Goal: Transaction & Acquisition: Purchase product/service

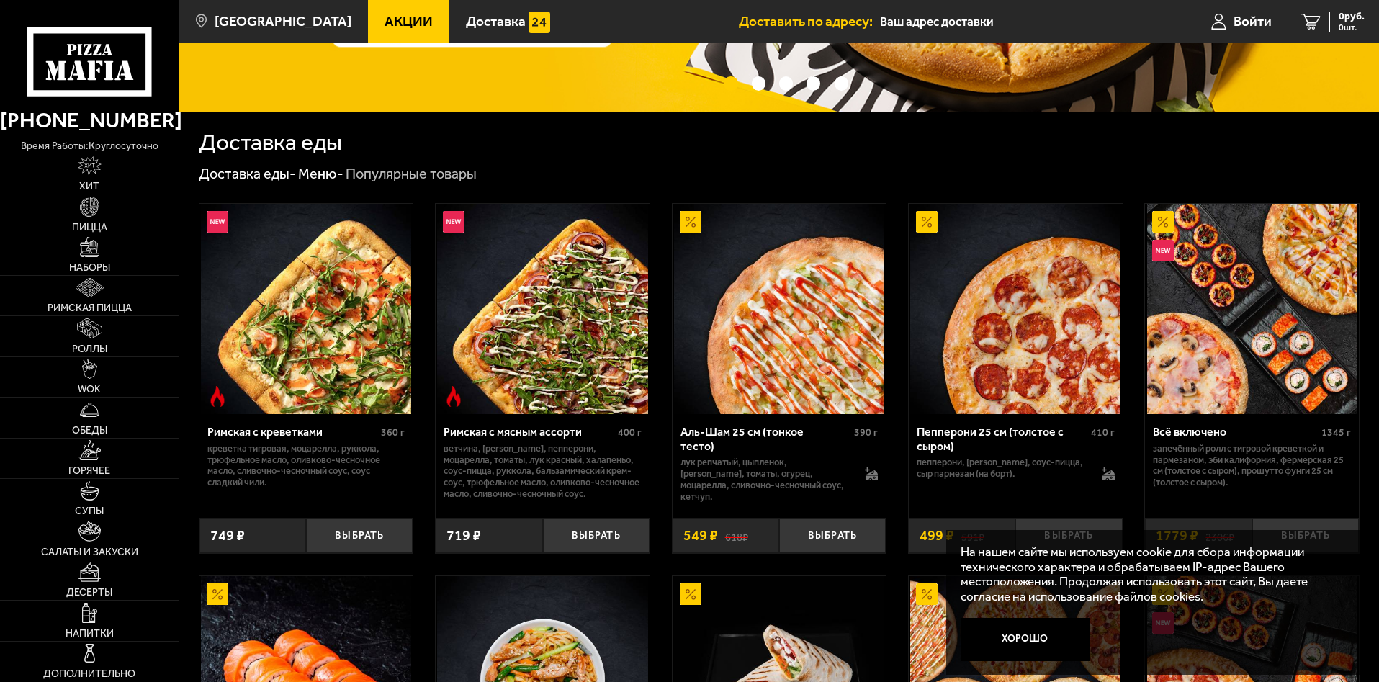
scroll to position [288, 0]
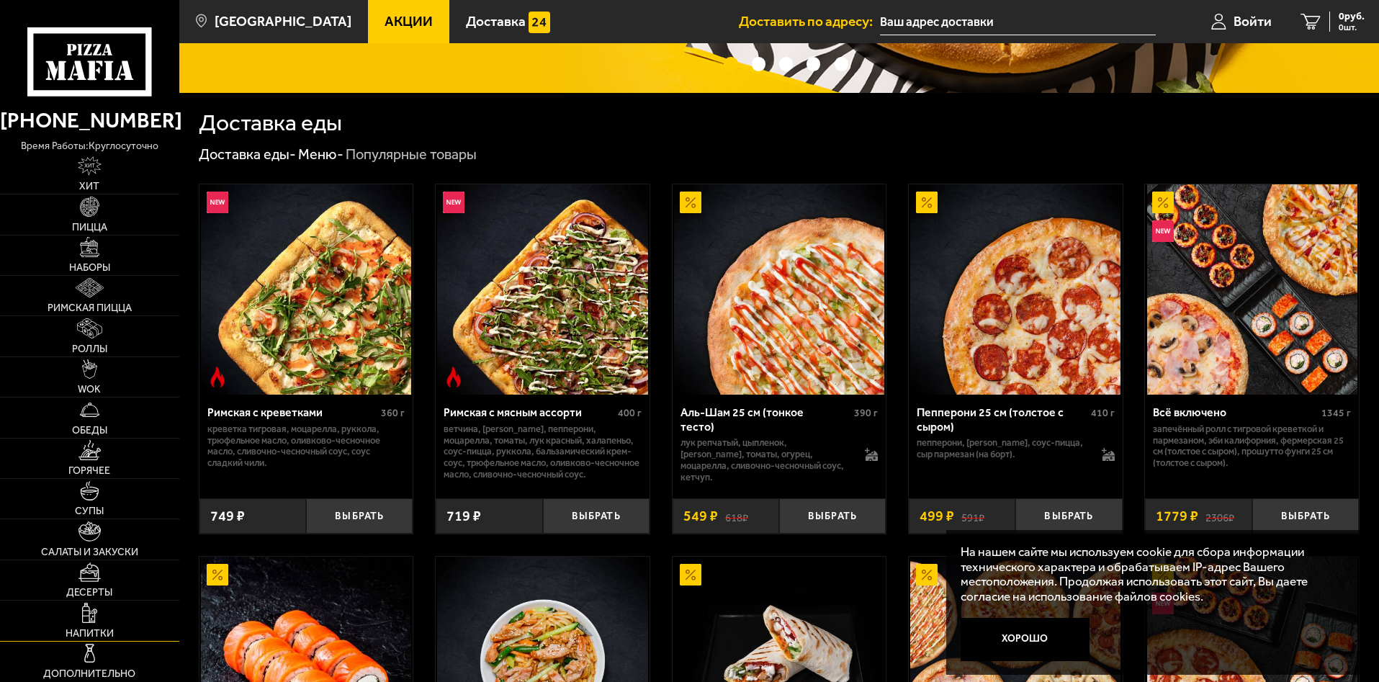
click at [89, 610] on img at bounding box center [90, 613] width 16 height 20
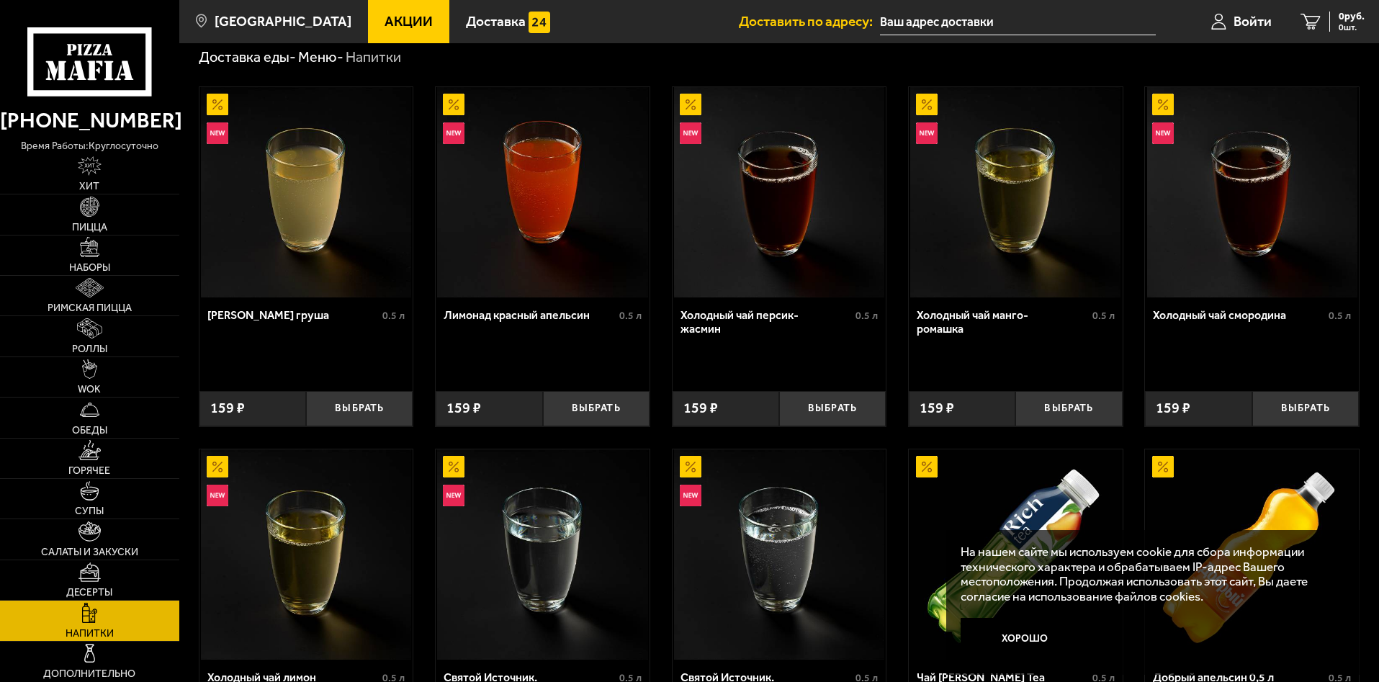
scroll to position [45, 0]
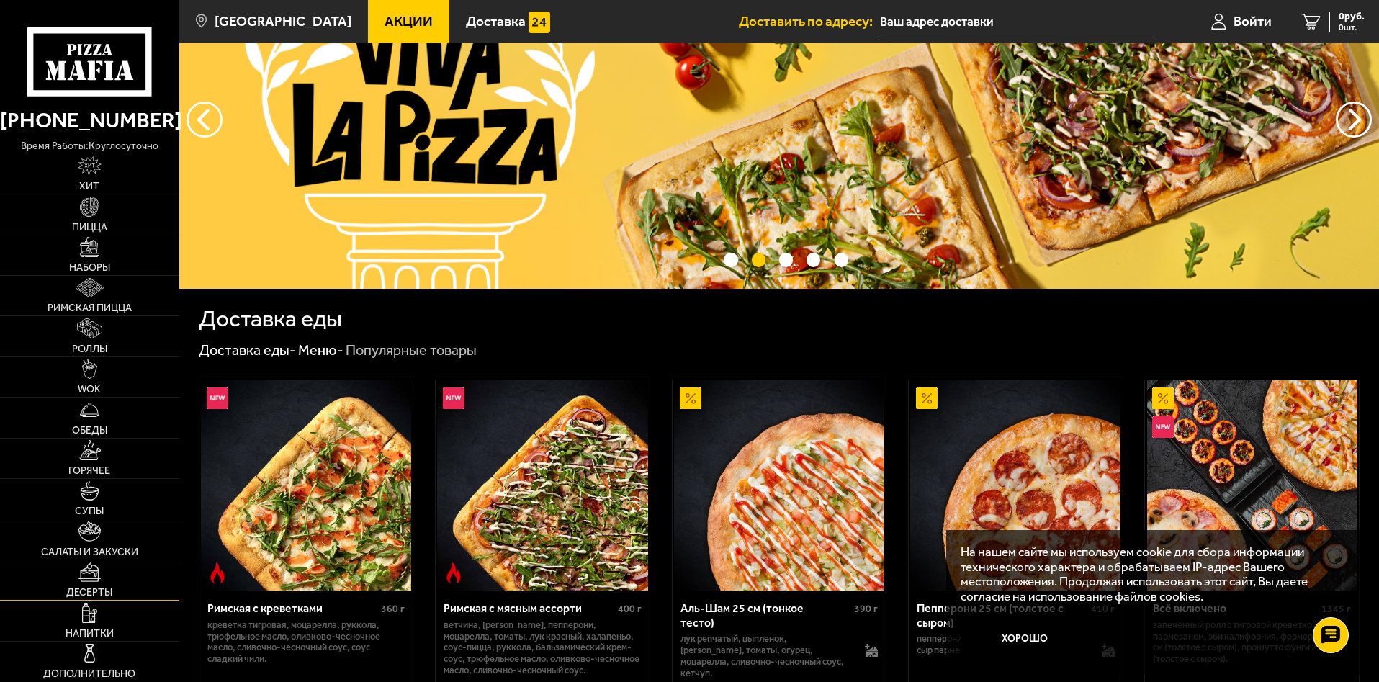
scroll to position [144, 0]
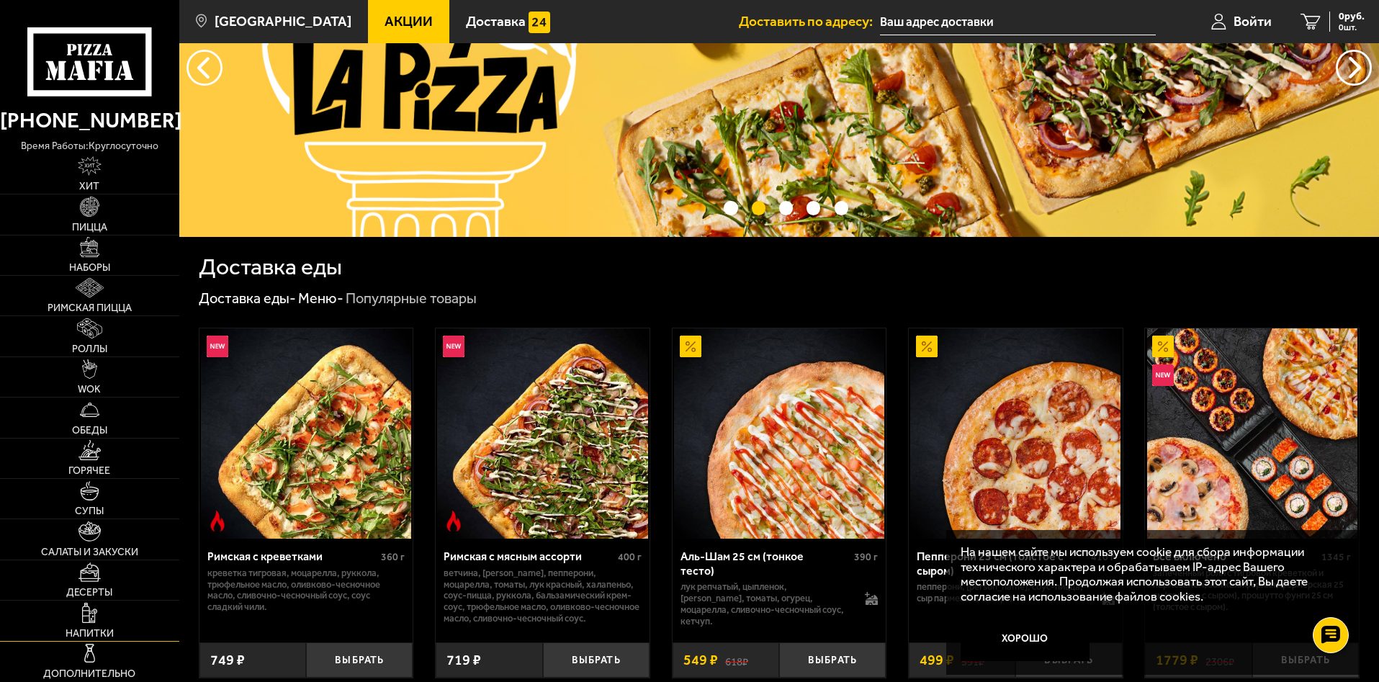
click at [86, 615] on img at bounding box center [90, 613] width 16 height 20
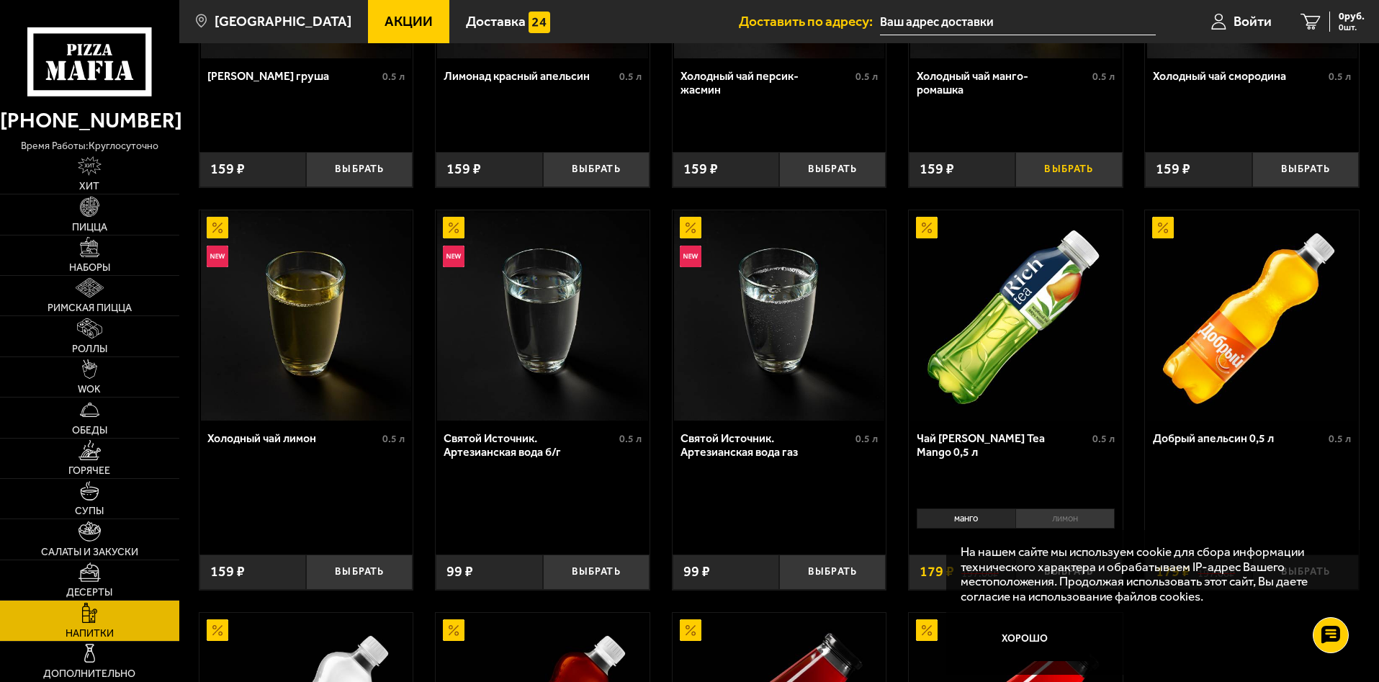
scroll to position [288, 0]
click at [349, 573] on button "Выбрать" at bounding box center [359, 571] width 107 height 35
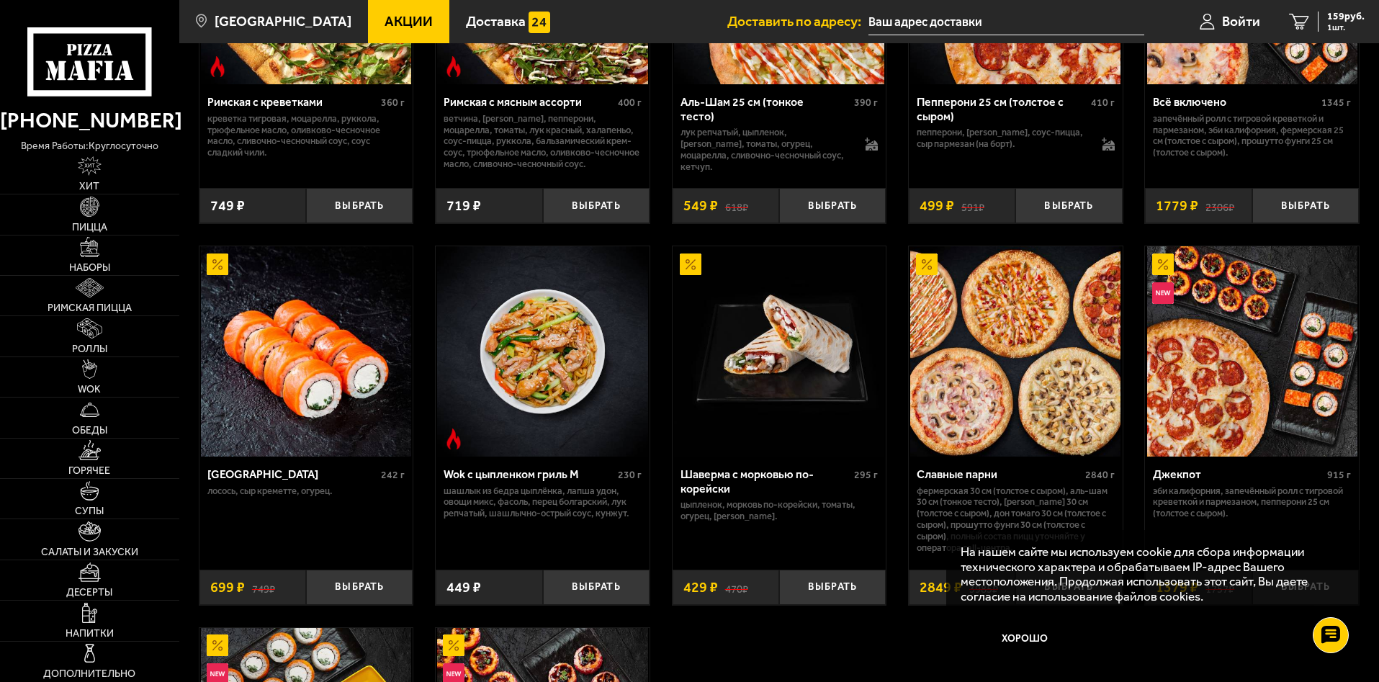
scroll to position [648, 0]
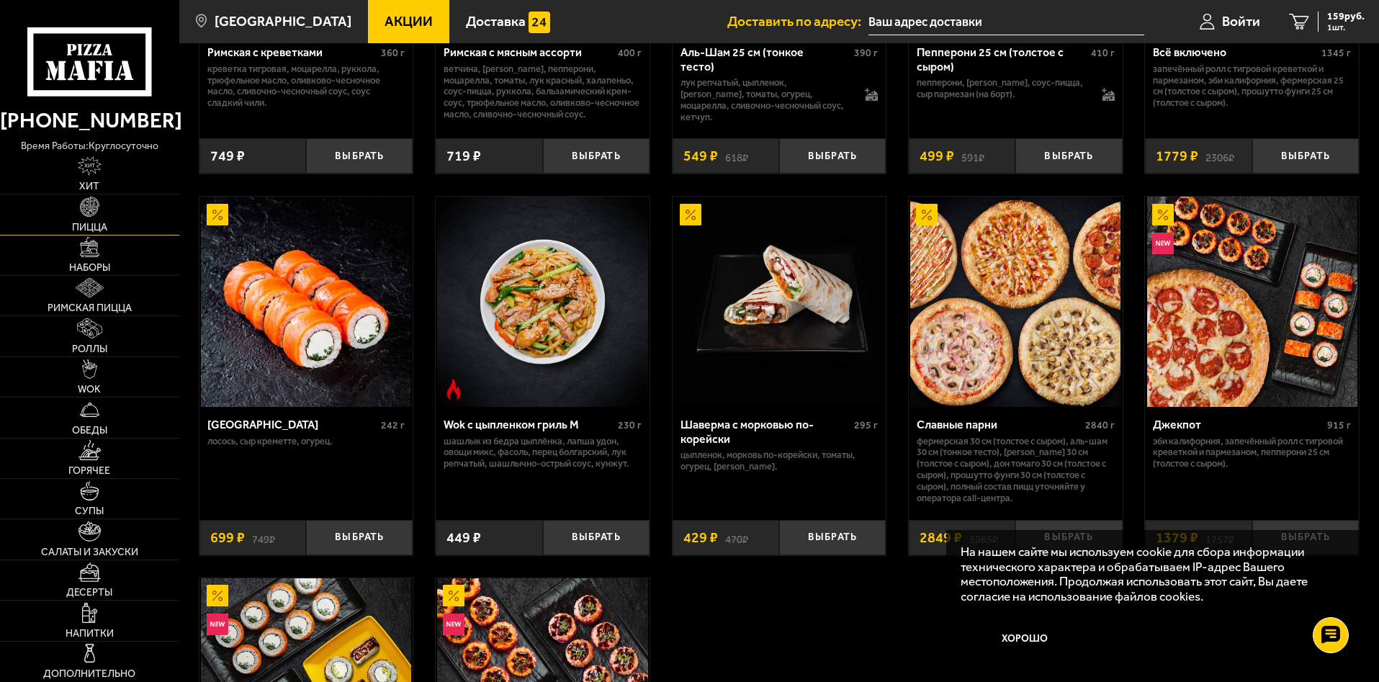
click at [82, 212] on img at bounding box center [90, 207] width 20 height 20
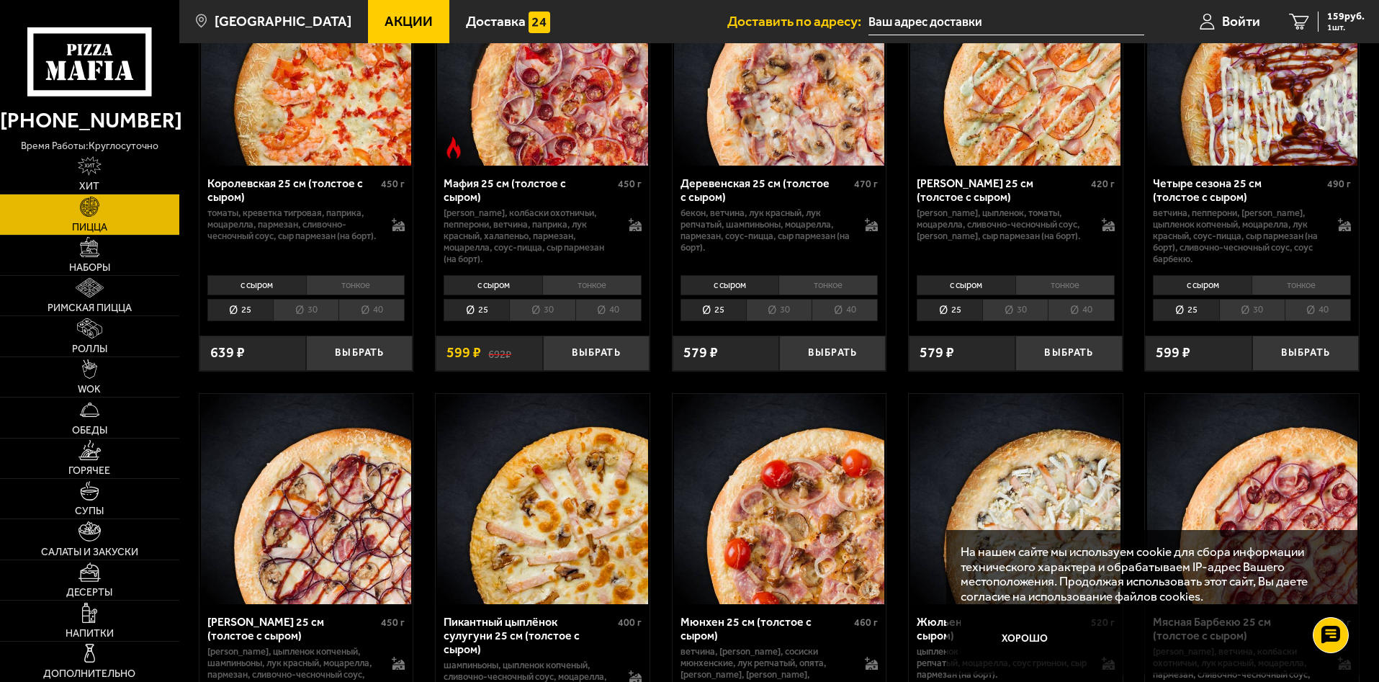
scroll to position [1945, 0]
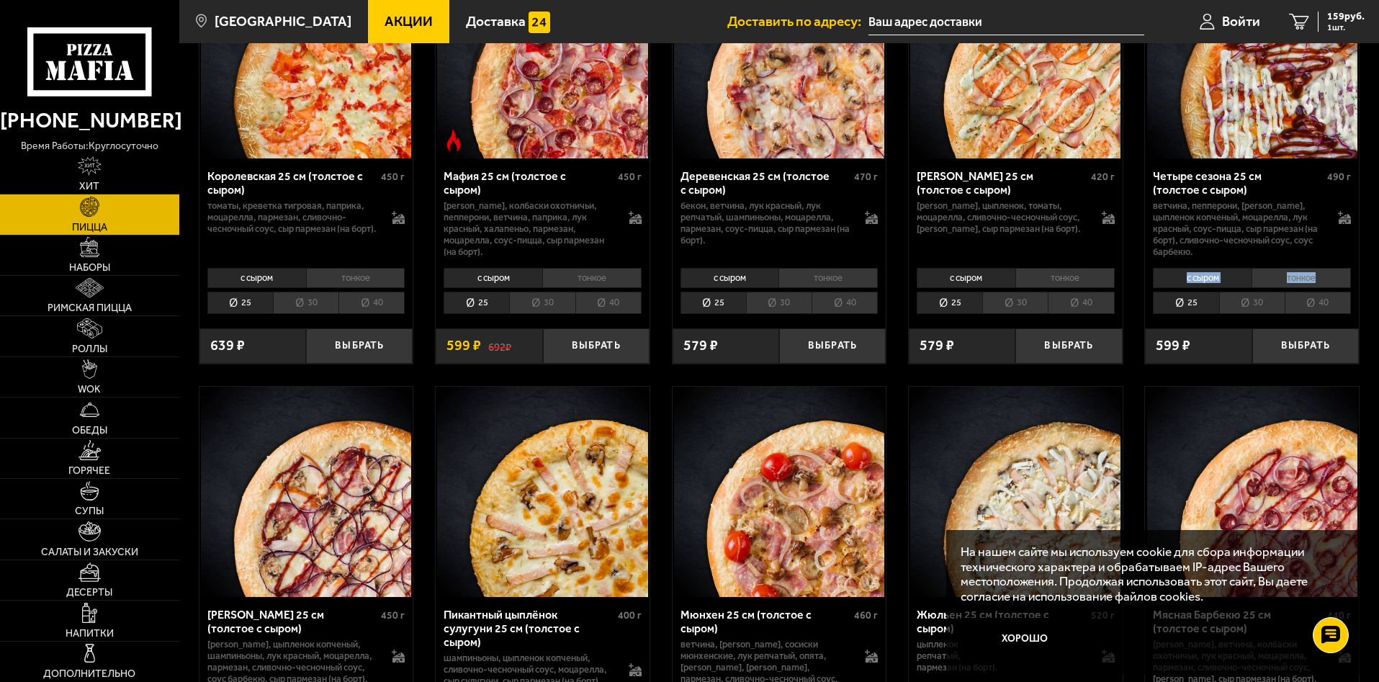
drag, startPoint x: 1375, startPoint y: 255, endPoint x: 1380, endPoint y: 266, distance: 12.6
click at [1379, 269] on html "[PHONE_NUMBER] время работы: круглосуточно [PERSON_NAME] Наборы Римская пицца Р…" at bounding box center [689, 76] width 1379 height 4043
click at [1379, 296] on html "[PHONE_NUMBER] время работы: круглосуточно [PERSON_NAME] Наборы Римская пицца Р…" at bounding box center [689, 76] width 1379 height 4043
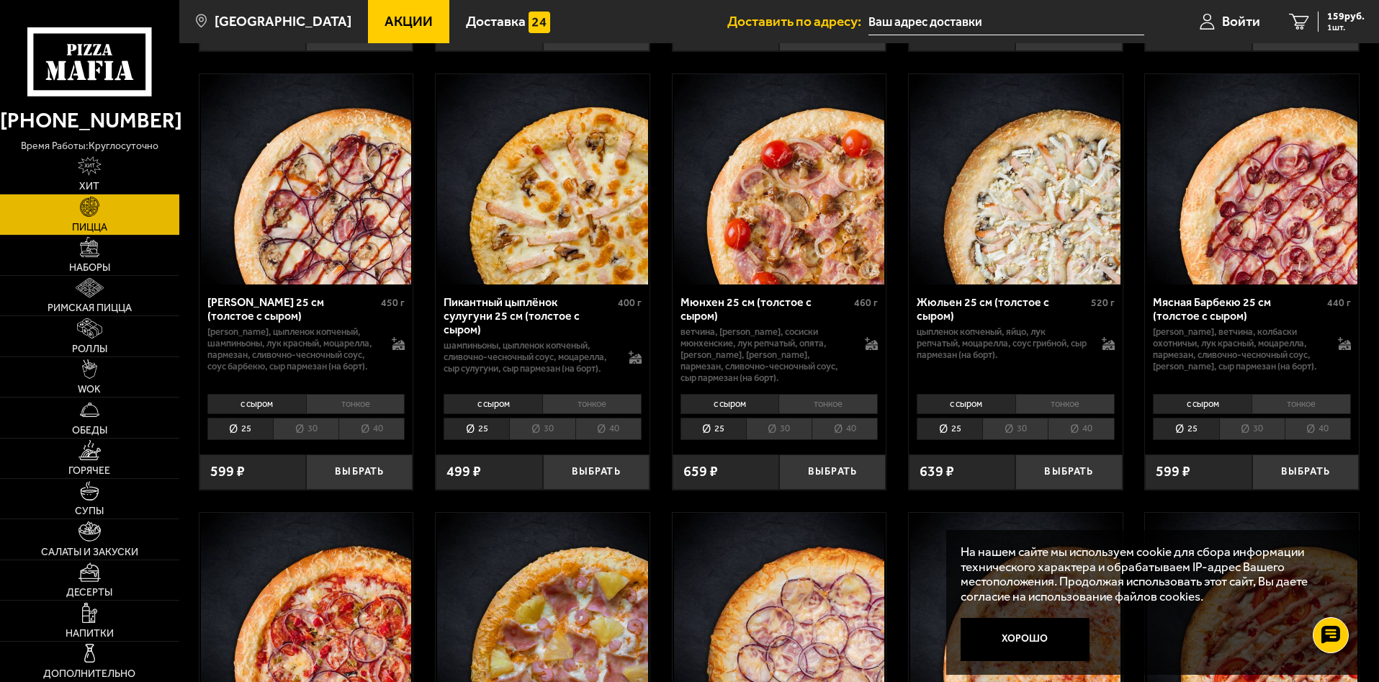
scroll to position [2258, 0]
